Goal: Navigation & Orientation: Understand site structure

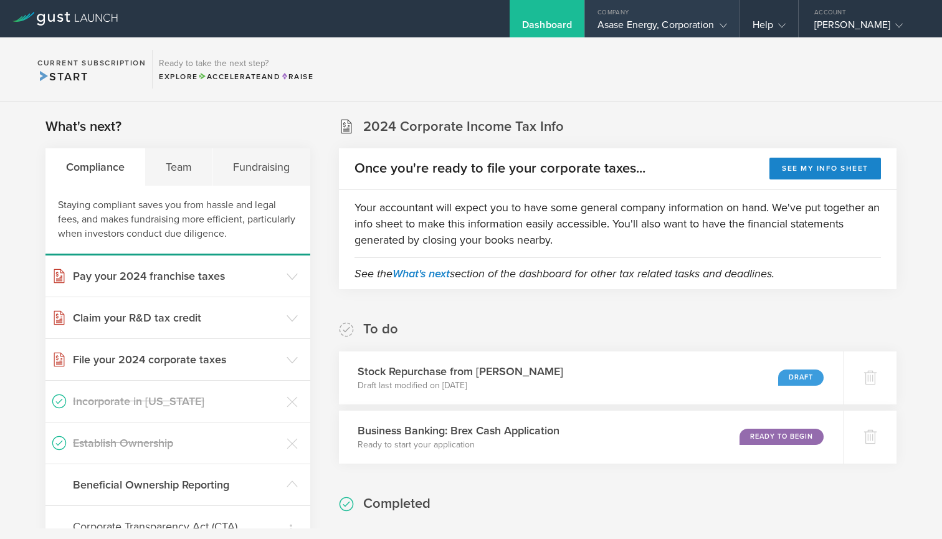
click at [718, 28] on gust-icon at bounding box center [721, 25] width 12 height 12
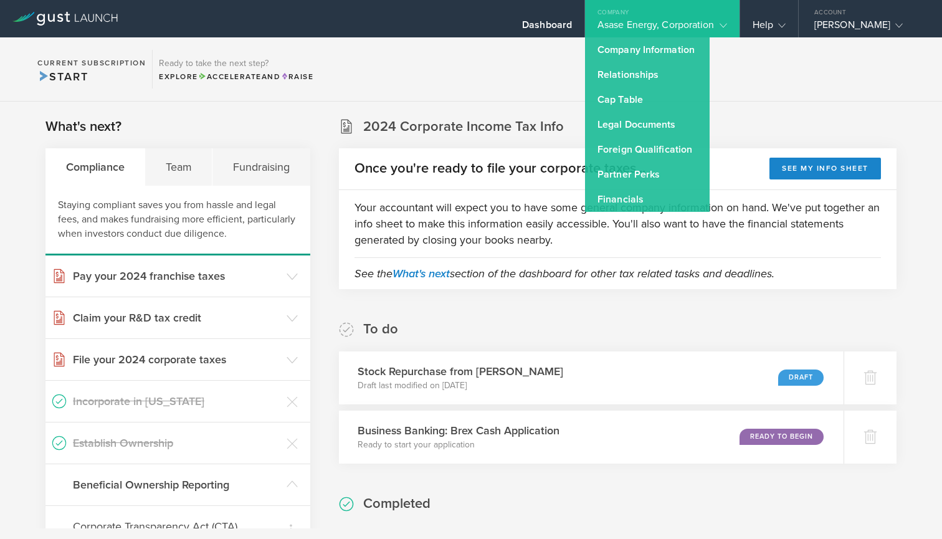
click at [705, 24] on div "Asase Energy, Corporation" at bounding box center [663, 28] width 130 height 19
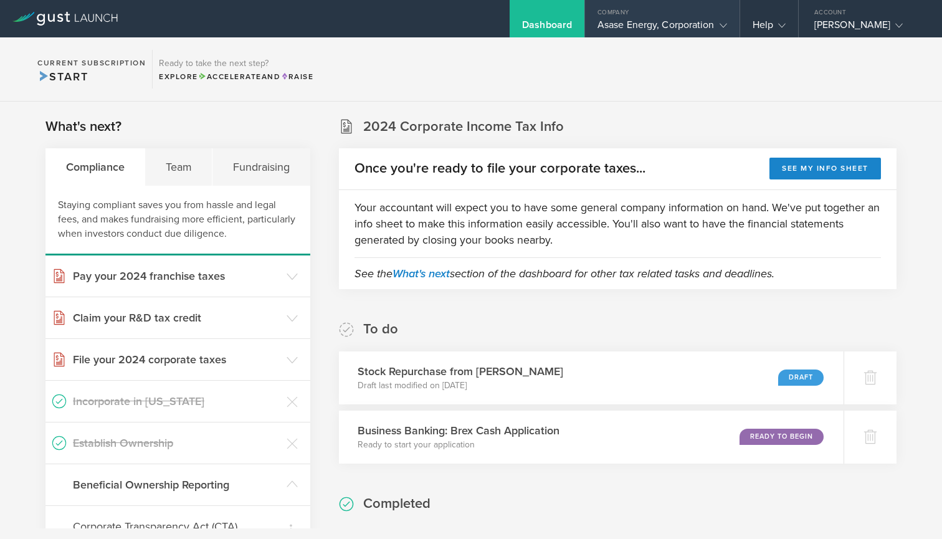
click at [723, 22] on icon at bounding box center [723, 25] width 7 height 7
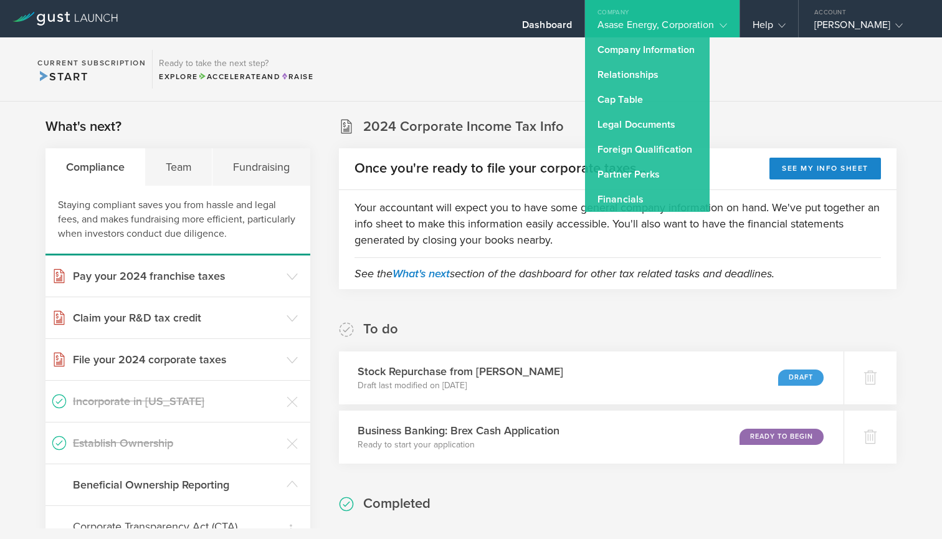
click at [720, 26] on icon at bounding box center [723, 25] width 7 height 7
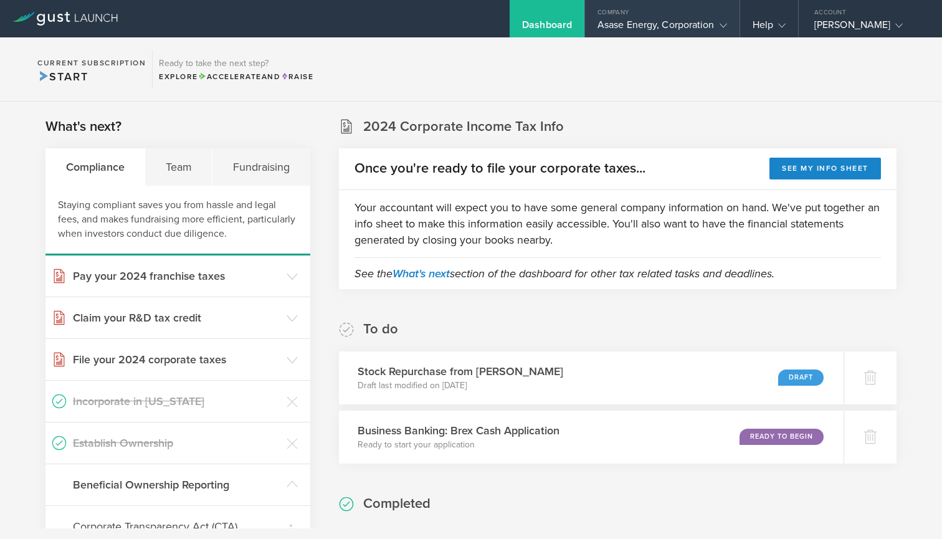
click at [720, 26] on icon at bounding box center [723, 25] width 7 height 7
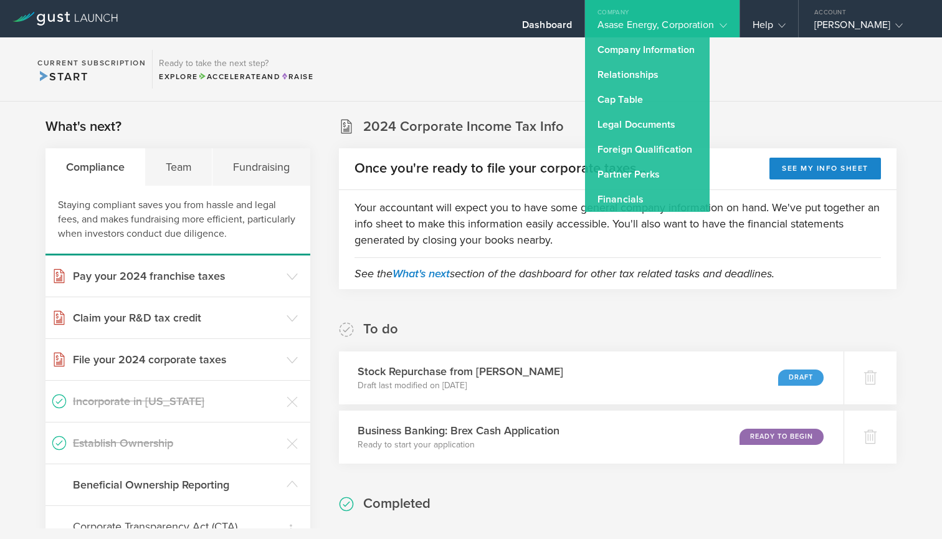
click at [720, 24] on icon at bounding box center [723, 25] width 7 height 7
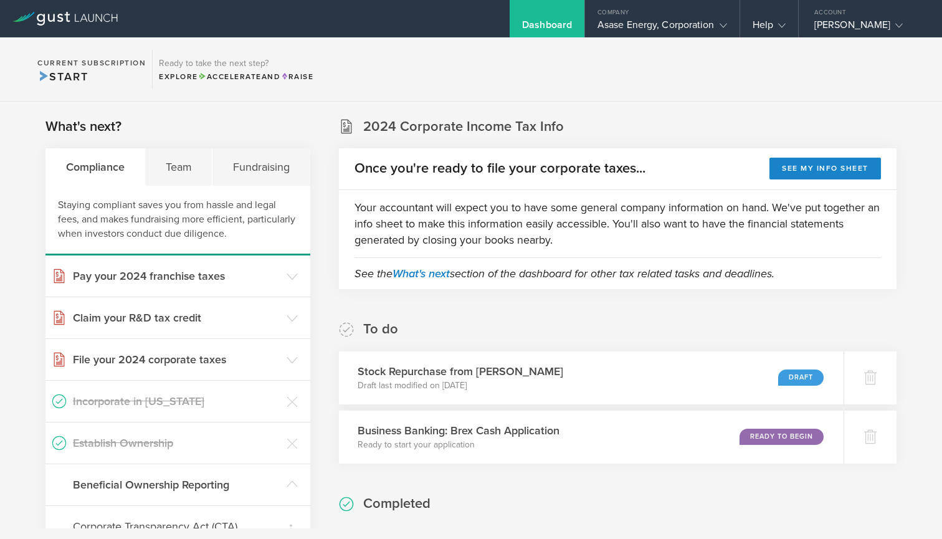
click at [588, 85] on section "Current Subscription Start Ready to take the next step? Explore Accelerate and …" at bounding box center [471, 69] width 942 height 64
click at [725, 27] on icon at bounding box center [723, 25] width 7 height 7
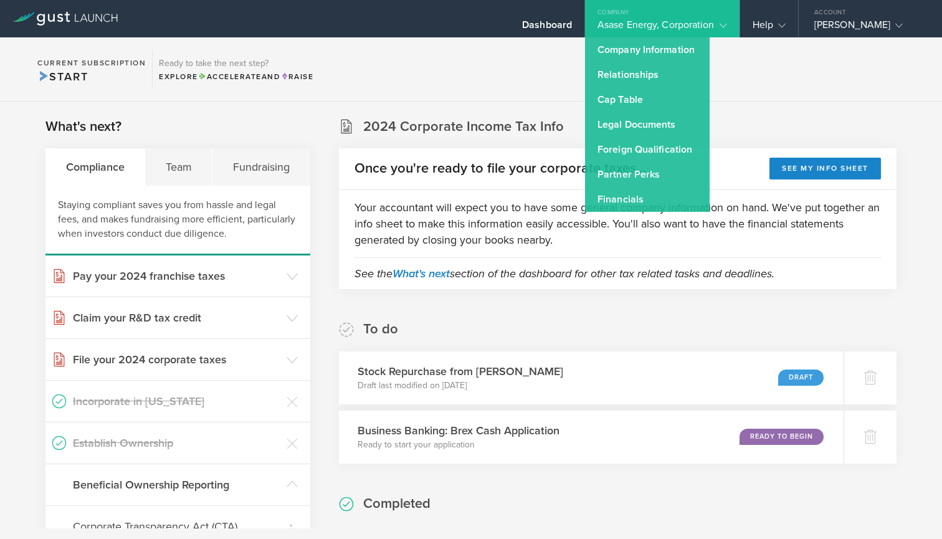
click at [717, 25] on gust-icon at bounding box center [721, 25] width 12 height 12
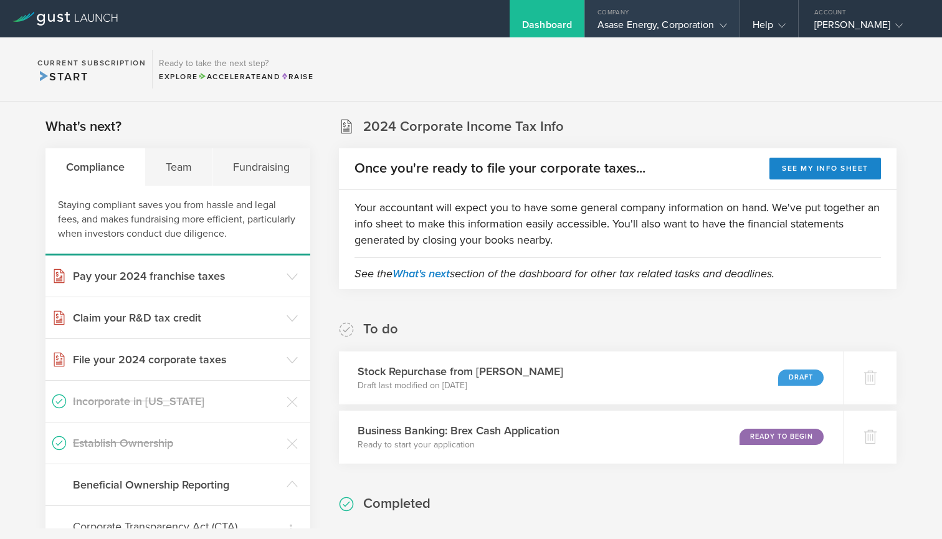
click at [718, 25] on gust-icon at bounding box center [721, 25] width 12 height 12
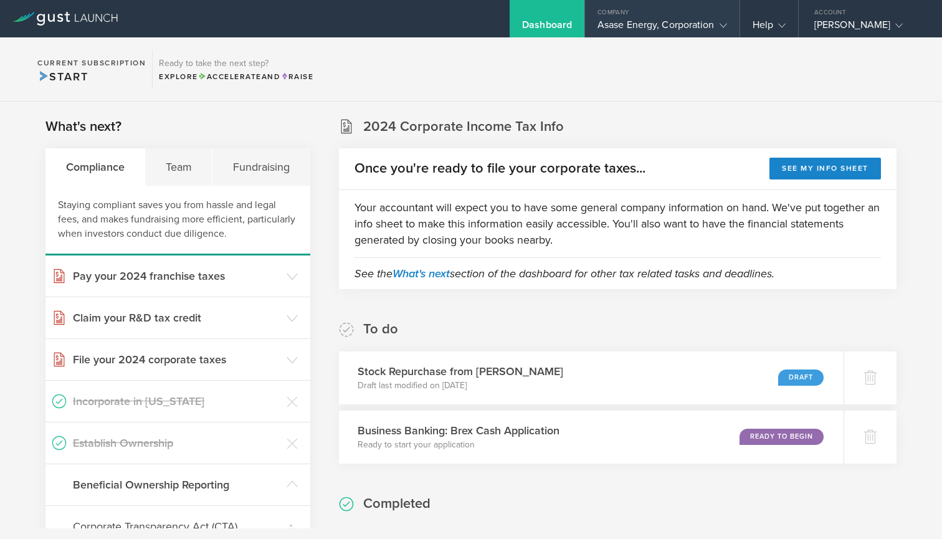
click at [727, 23] on icon at bounding box center [723, 25] width 7 height 7
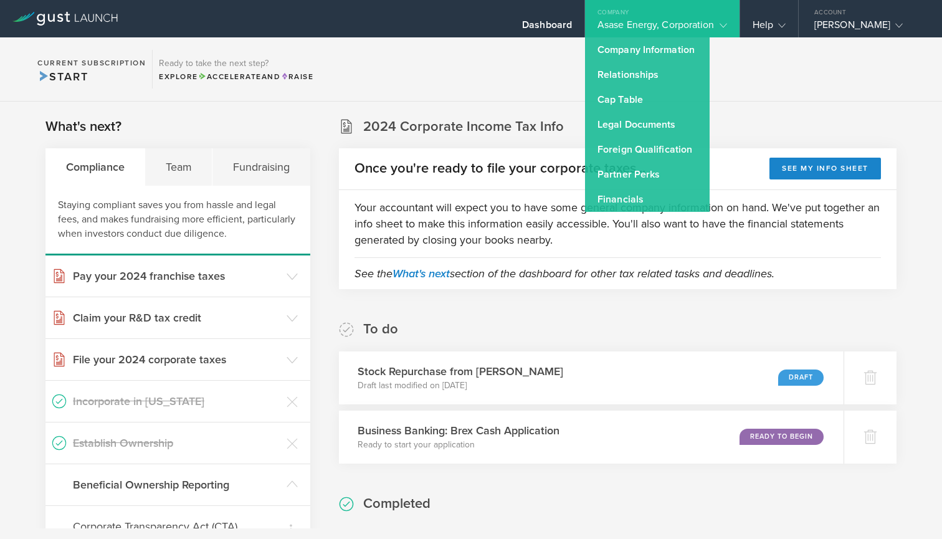
click at [725, 24] on icon at bounding box center [723, 25] width 7 height 7
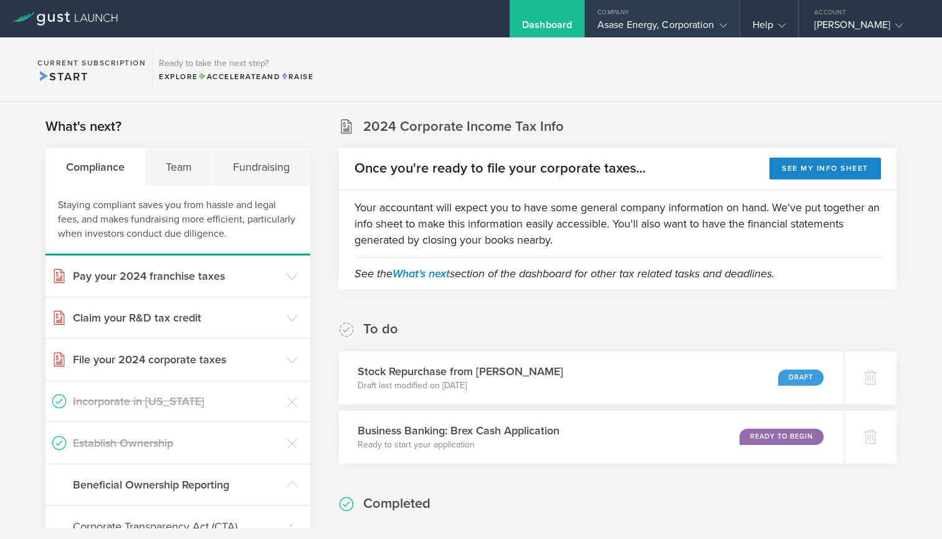
click at [725, 24] on icon at bounding box center [723, 25] width 7 height 7
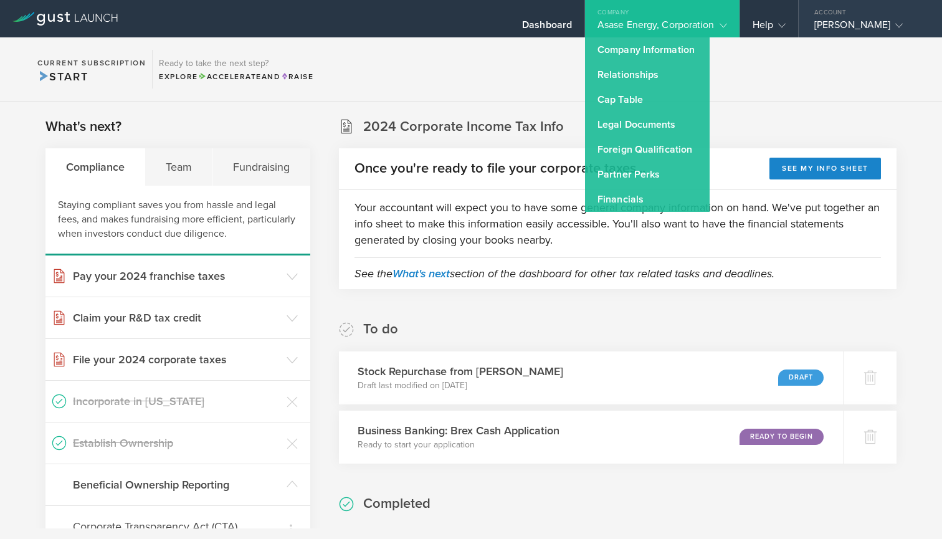
click at [814, 26] on div "[PERSON_NAME]" at bounding box center [867, 28] width 106 height 19
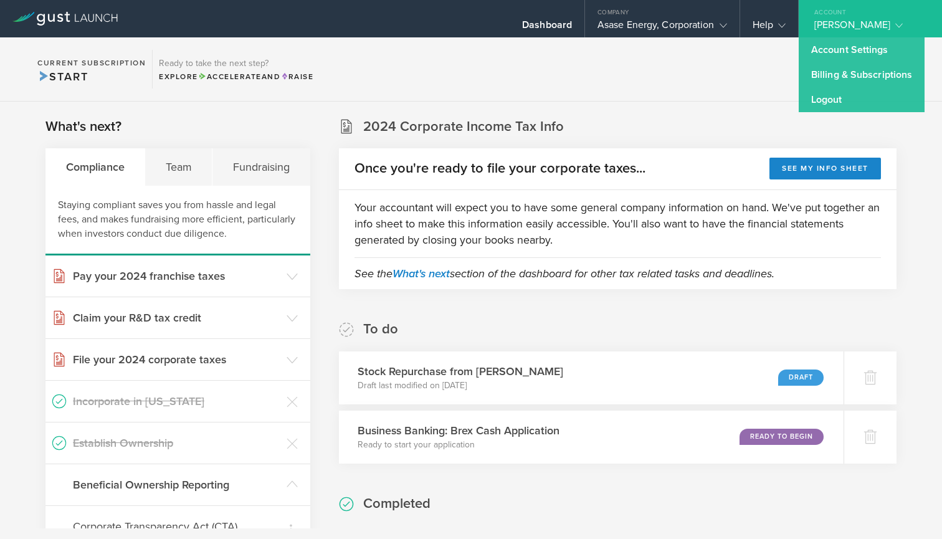
click at [814, 26] on div "[PERSON_NAME]" at bounding box center [867, 28] width 106 height 19
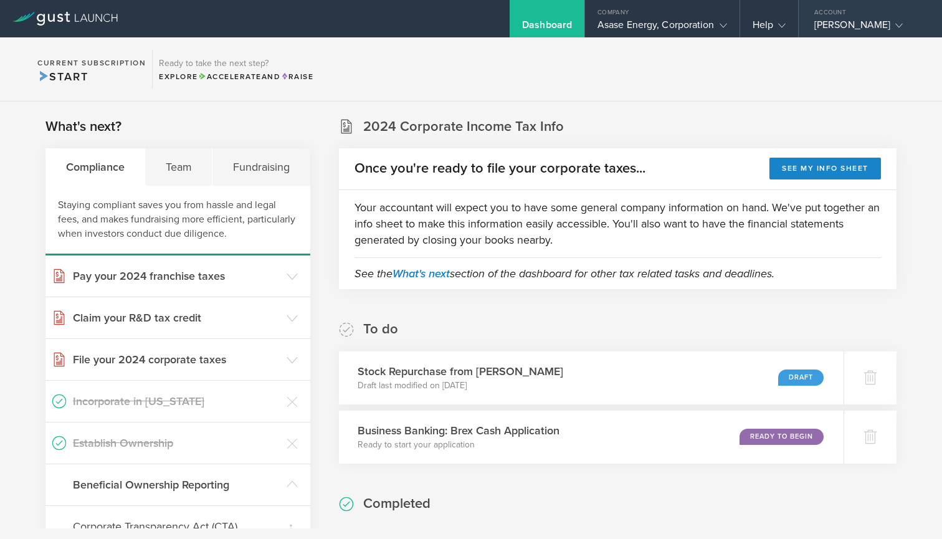
click at [814, 26] on div "[PERSON_NAME]" at bounding box center [867, 28] width 106 height 19
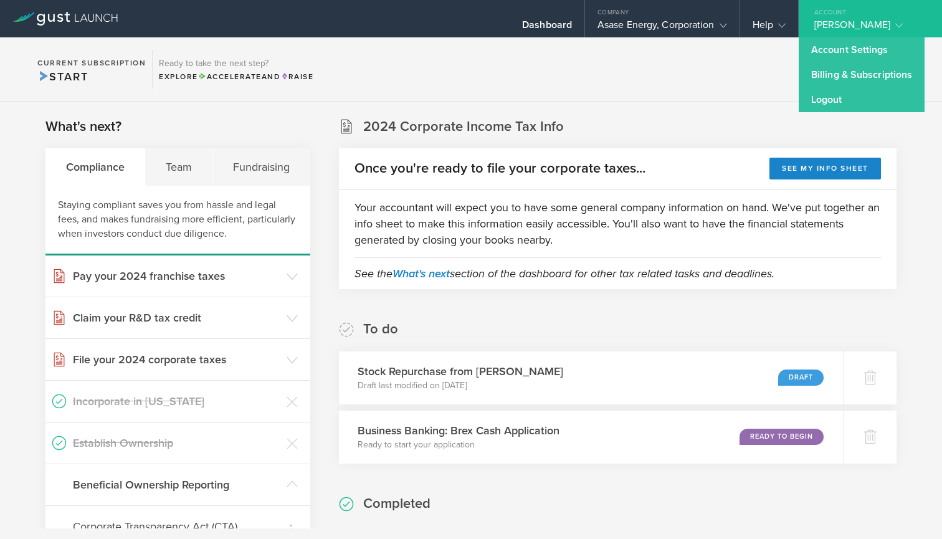
click at [814, 26] on div "[PERSON_NAME]" at bounding box center [867, 28] width 106 height 19
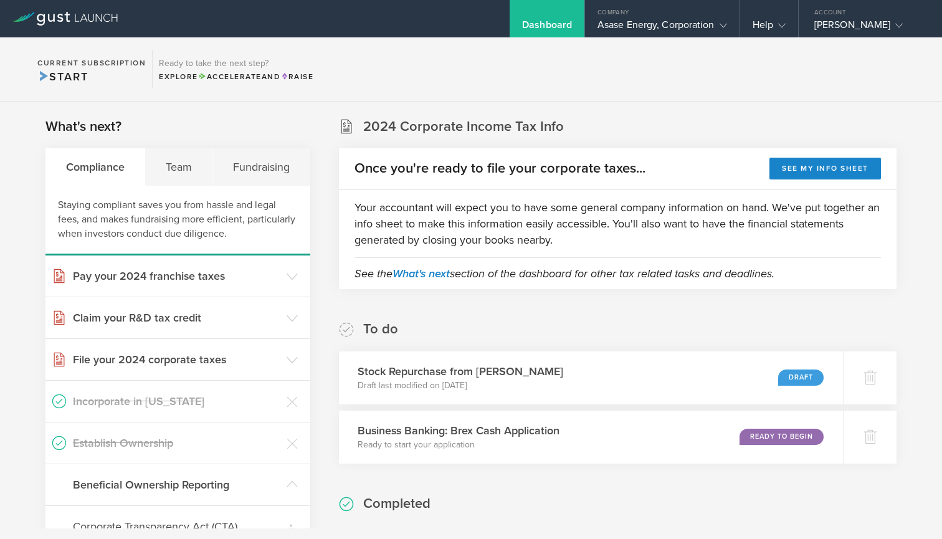
click at [814, 29] on div "[PERSON_NAME]" at bounding box center [867, 28] width 106 height 19
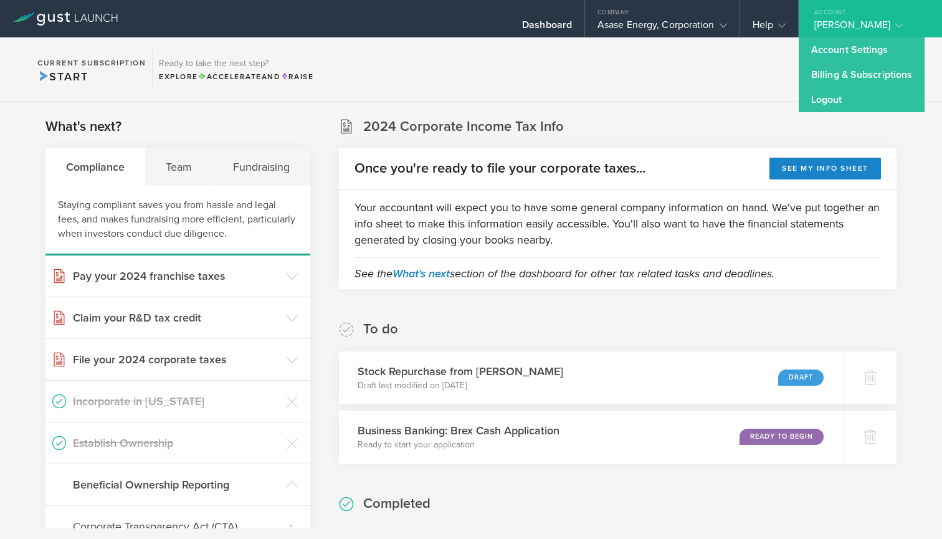
click at [814, 27] on div "[PERSON_NAME]" at bounding box center [867, 28] width 106 height 19
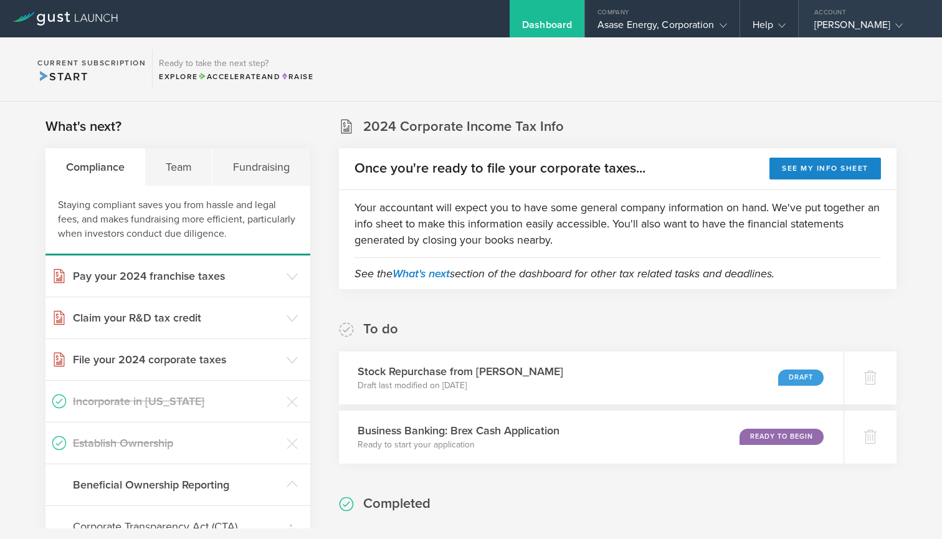
click at [814, 27] on div "[PERSON_NAME]" at bounding box center [867, 28] width 106 height 19
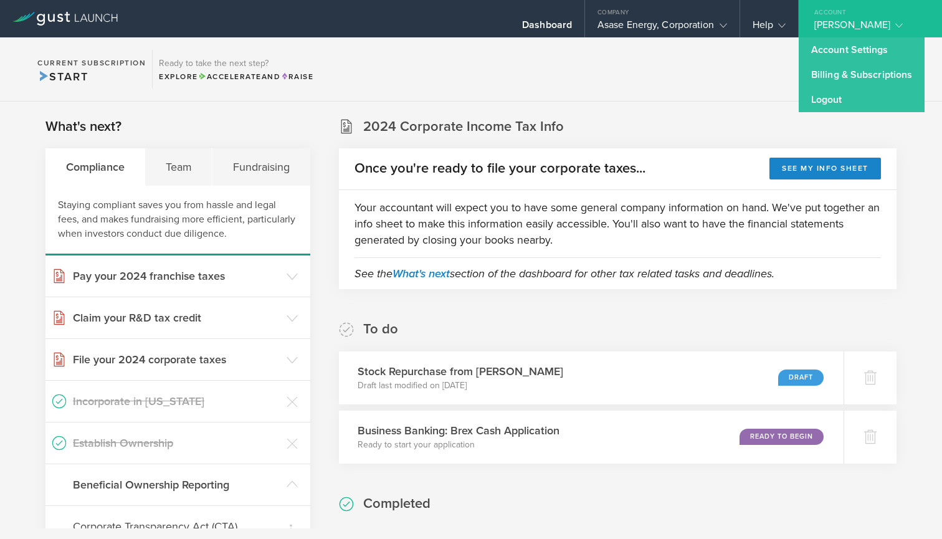
click at [814, 27] on div "[PERSON_NAME]" at bounding box center [867, 28] width 106 height 19
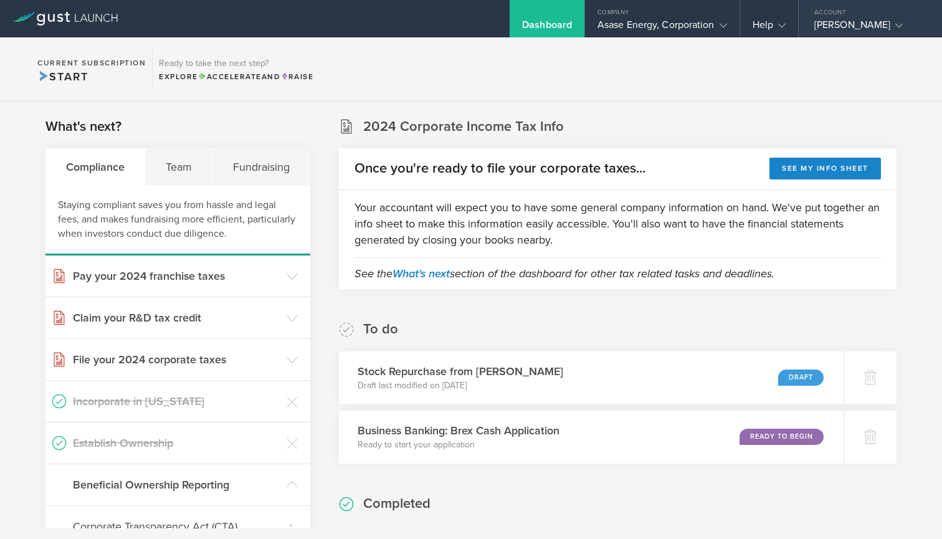
click at [814, 27] on div "[PERSON_NAME]" at bounding box center [867, 28] width 106 height 19
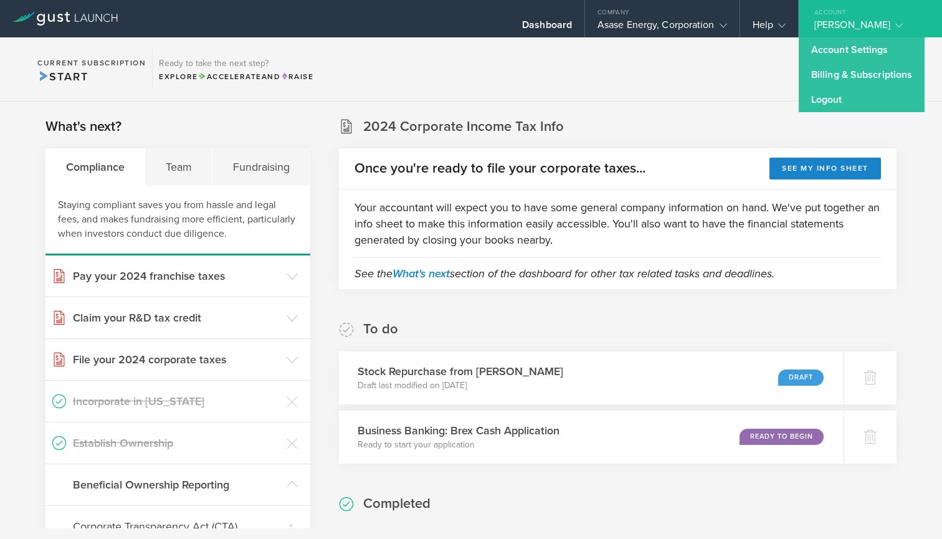
click at [814, 27] on div "[PERSON_NAME]" at bounding box center [867, 28] width 106 height 19
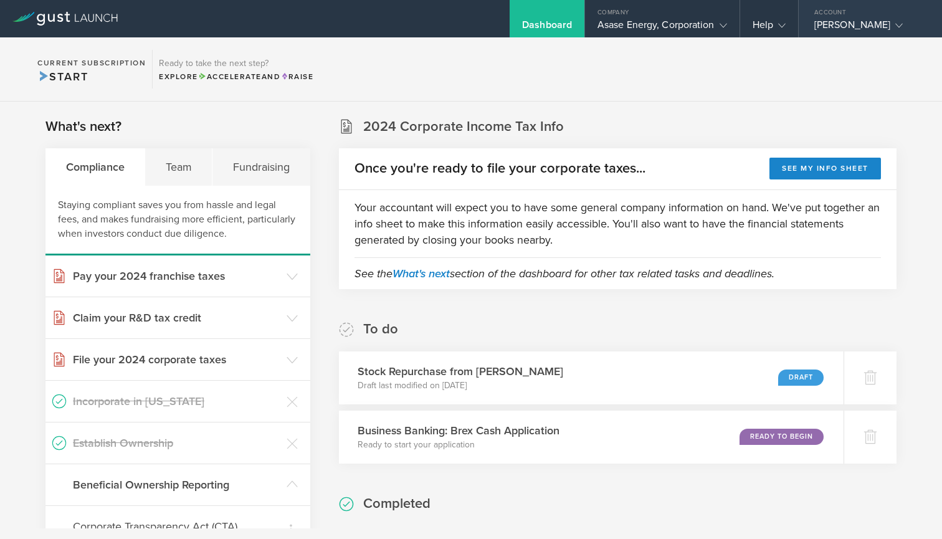
click at [814, 27] on div "[PERSON_NAME]" at bounding box center [867, 28] width 106 height 19
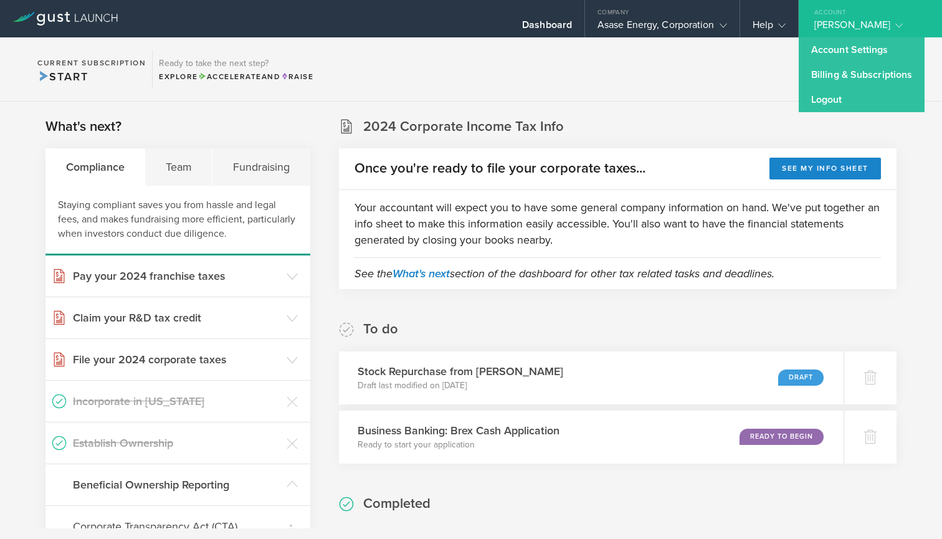
click at [814, 27] on div "[PERSON_NAME]" at bounding box center [867, 28] width 106 height 19
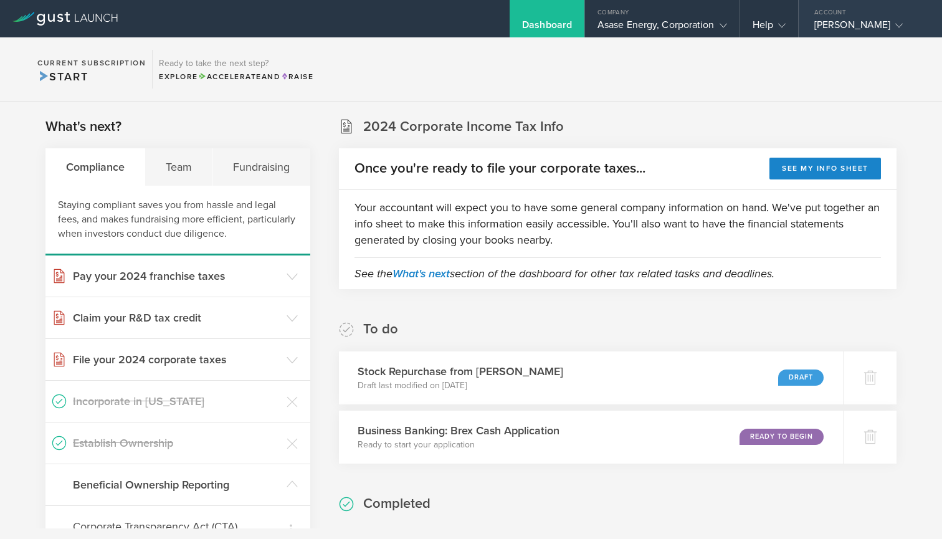
click at [814, 27] on div "[PERSON_NAME]" at bounding box center [867, 28] width 106 height 19
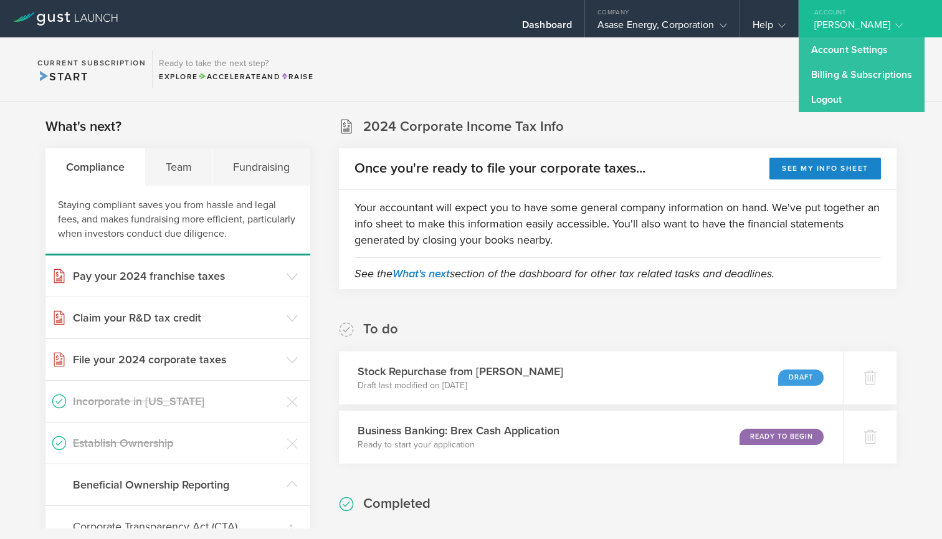
drag, startPoint x: 150, startPoint y: 9, endPoint x: 160, endPoint y: -88, distance: 97.7
click at [160, 0] on html "Dashboard Company Asase Energy, Corporation Company Information Relationships C…" at bounding box center [471, 269] width 942 height 539
